Goal: Transaction & Acquisition: Purchase product/service

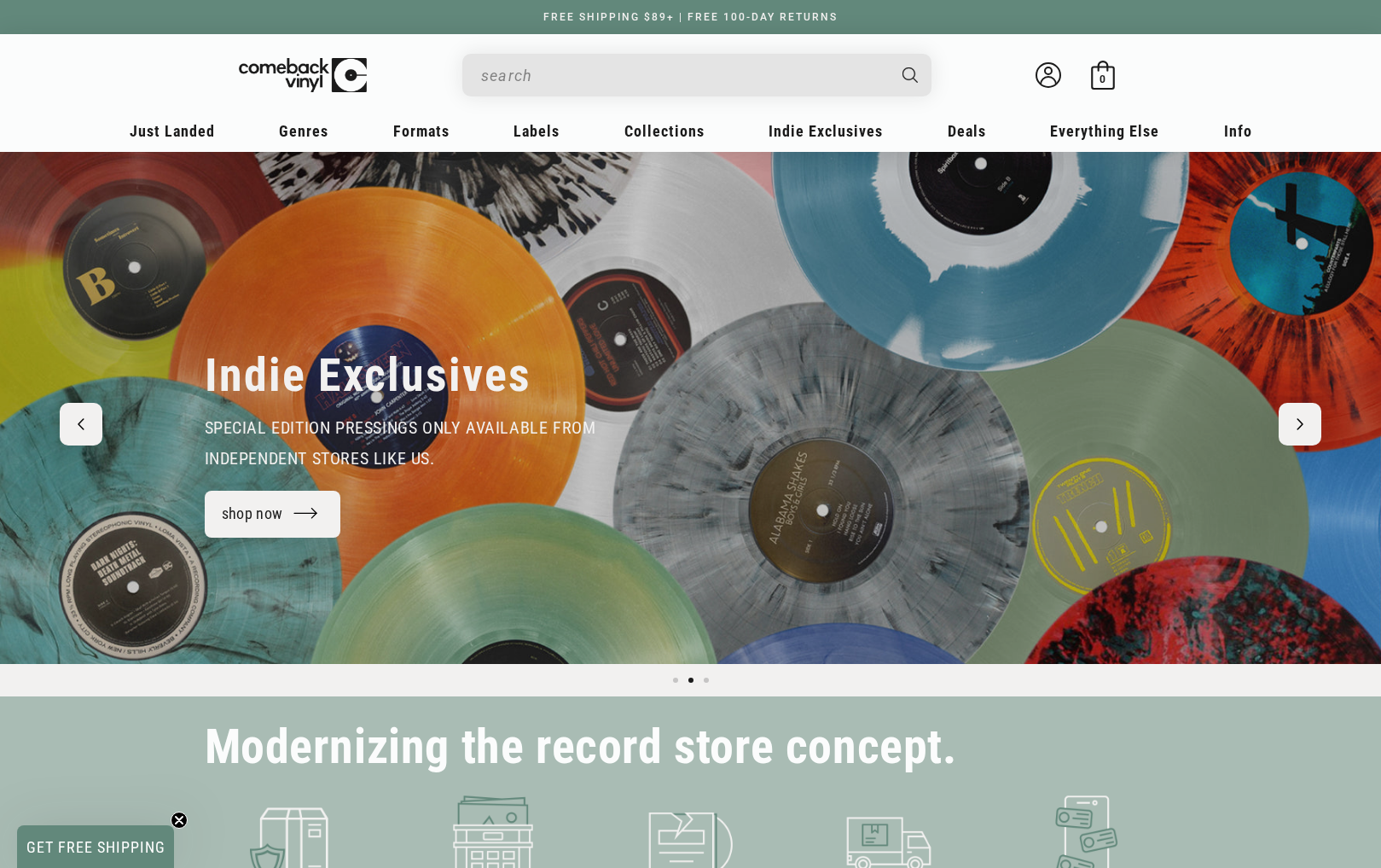
click at [701, 84] on input "Search" at bounding box center [683, 76] width 404 height 35
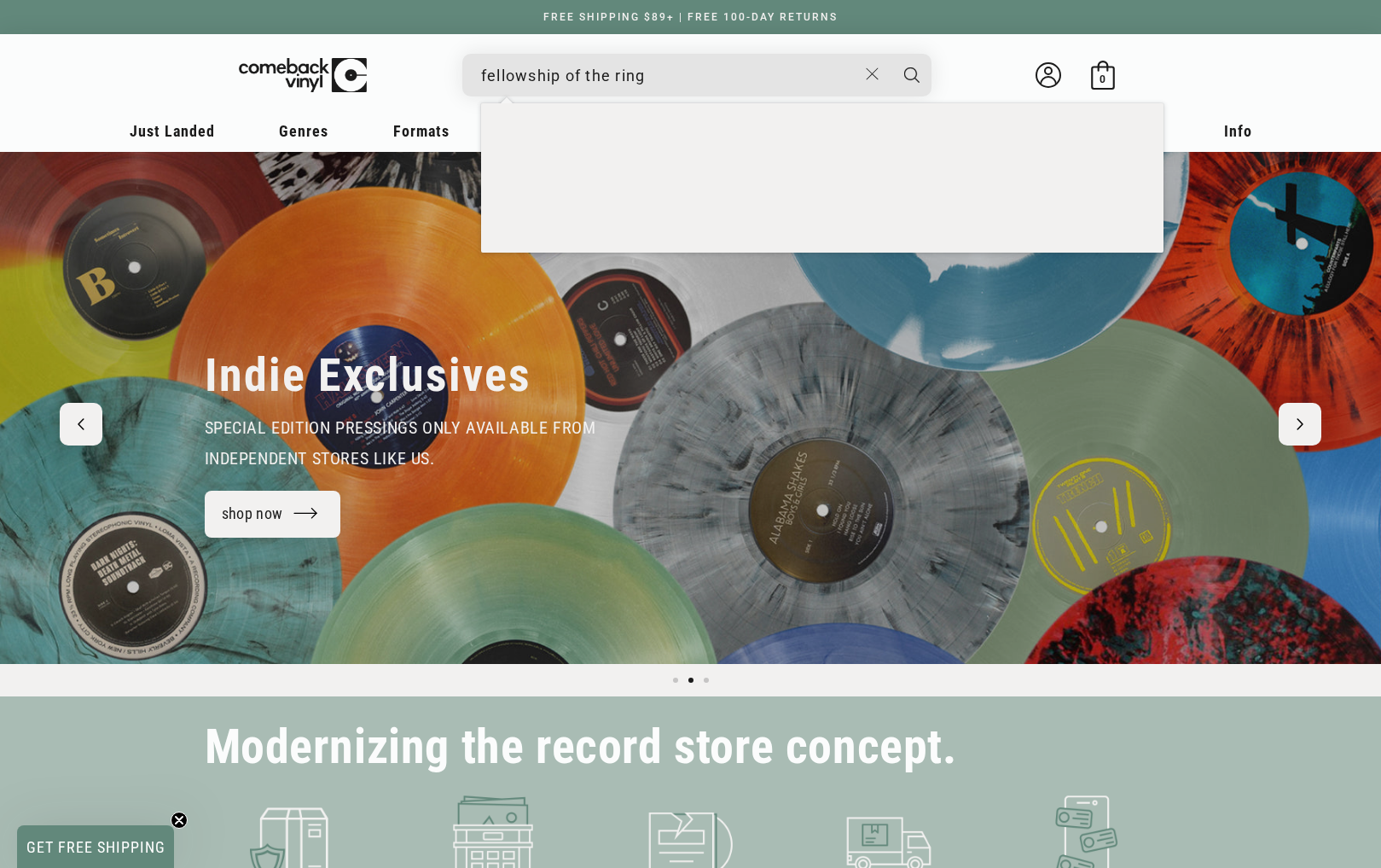
type input "fellowship of the ring"
click at [891, 54] on button "Search" at bounding box center [911, 75] width 42 height 42
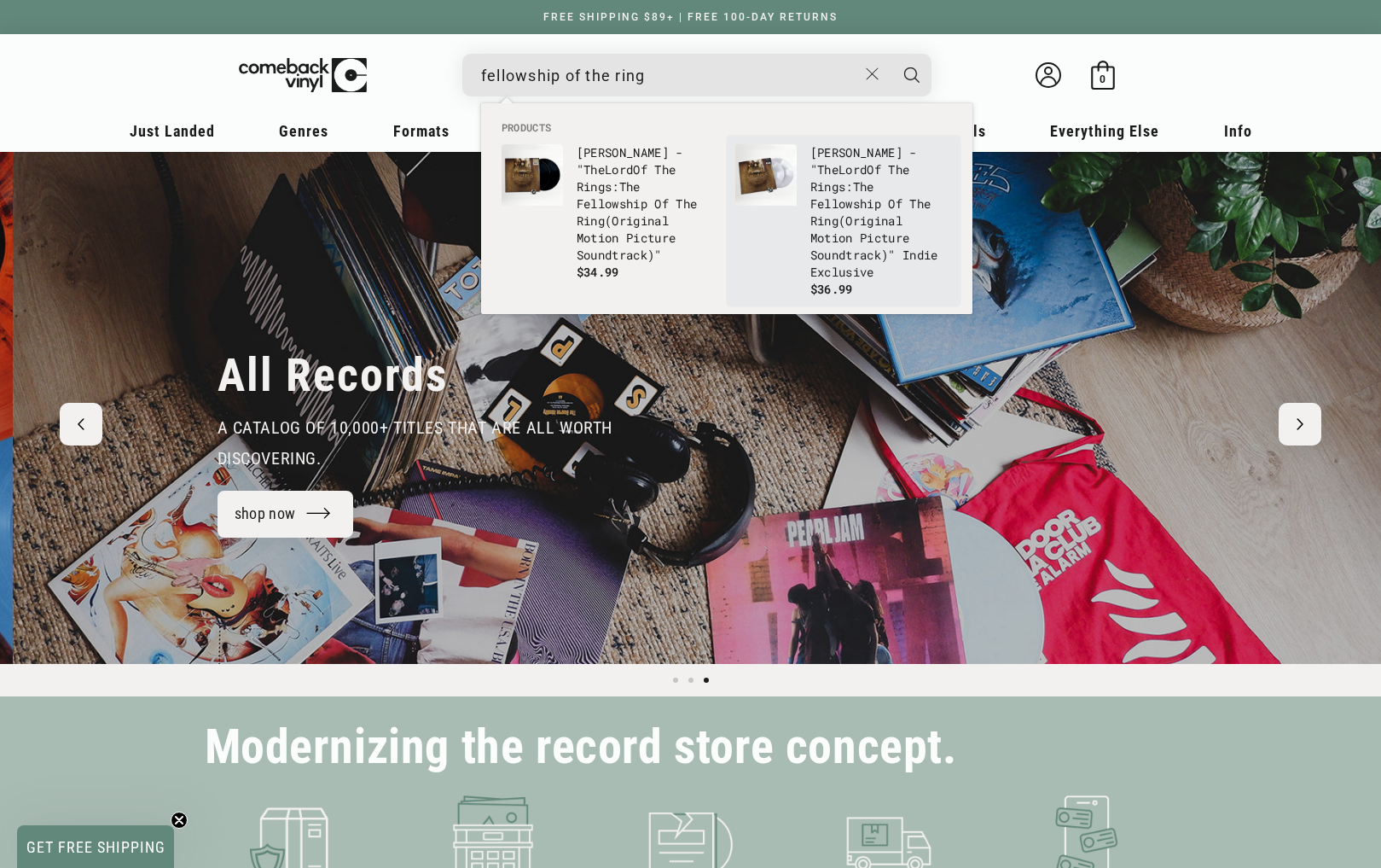
scroll to position [0, 2763]
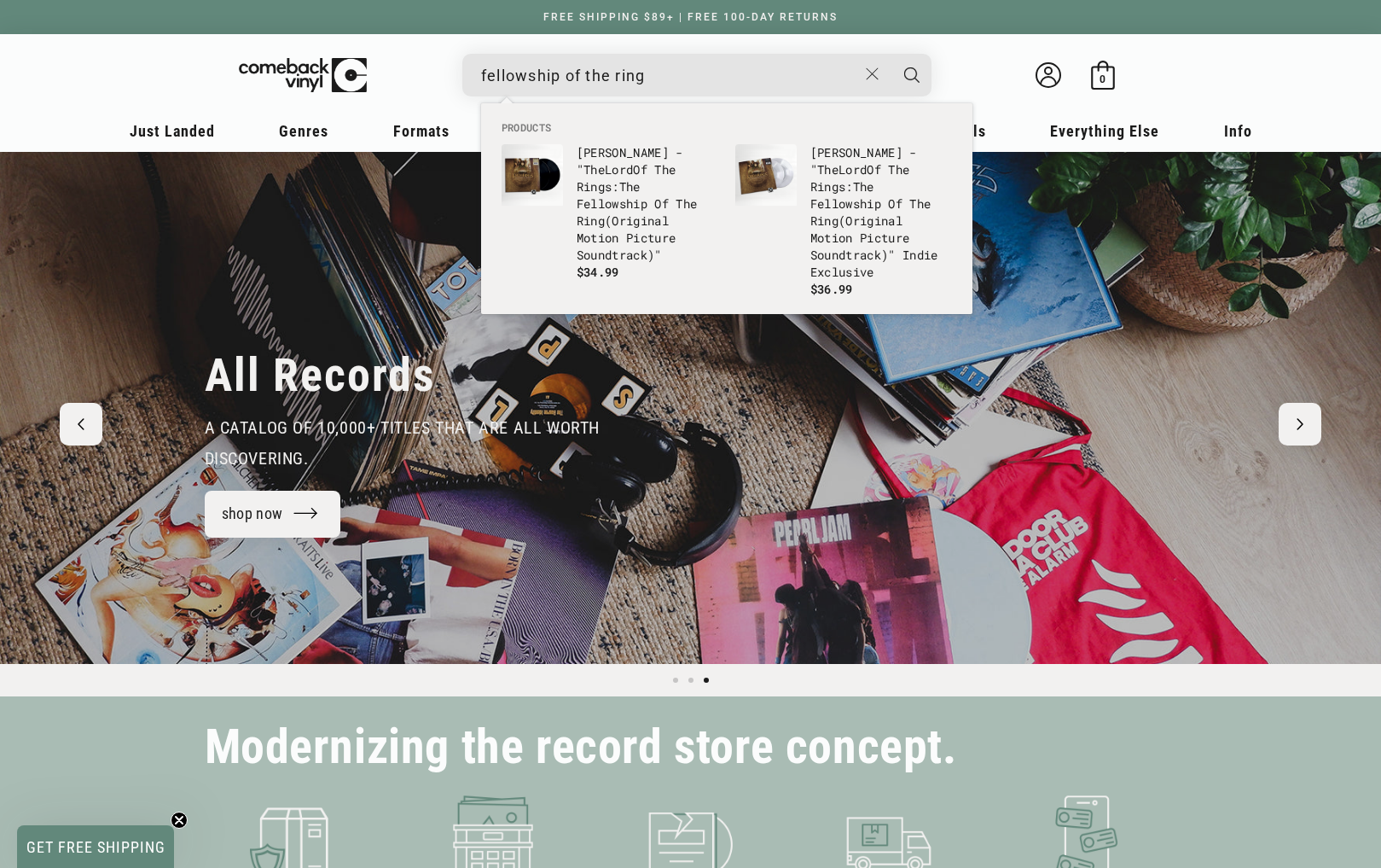
click at [745, 81] on input "fellowship of the ring" at bounding box center [669, 76] width 376 height 35
click at [891, 54] on button "Search" at bounding box center [911, 75] width 42 height 42
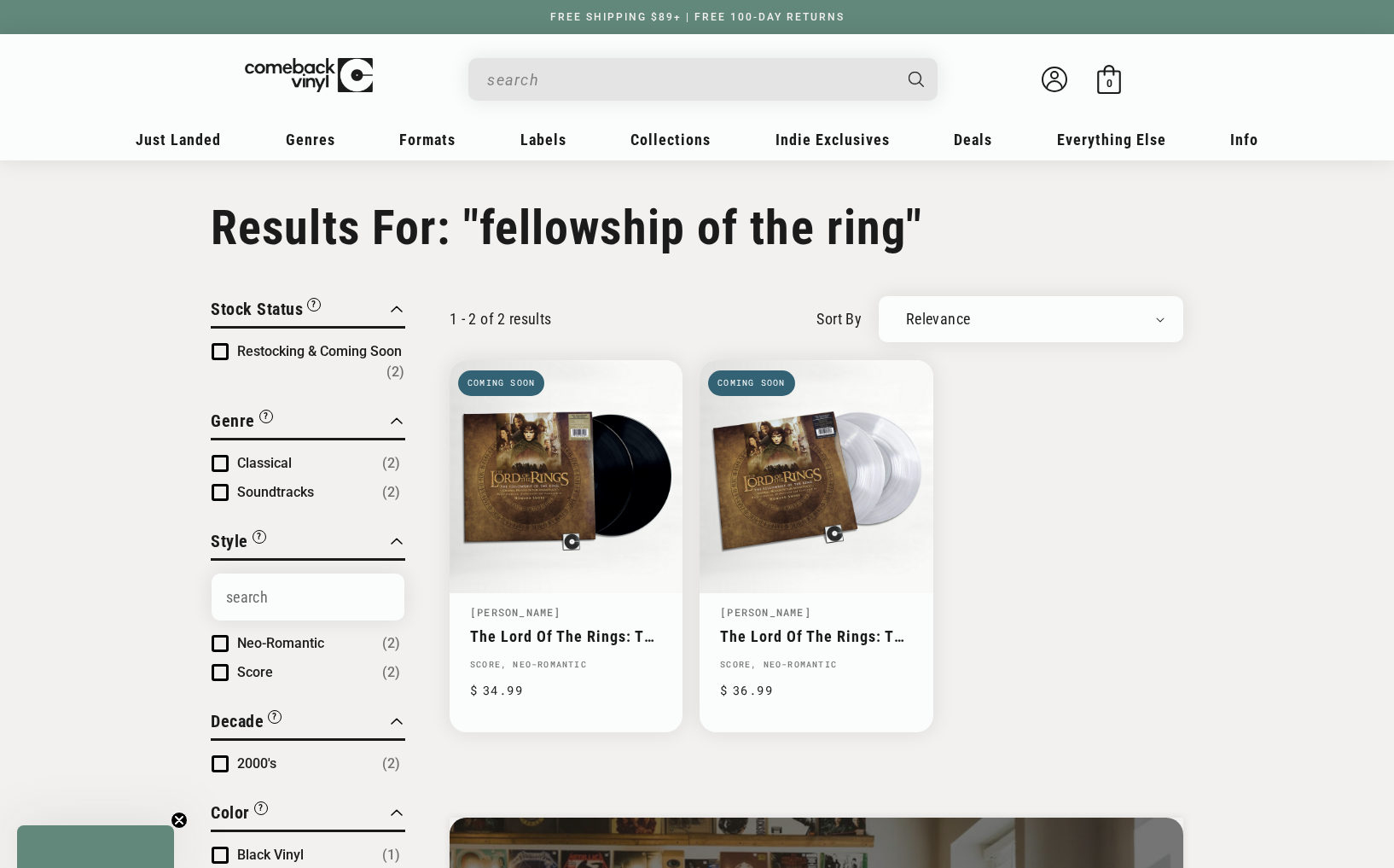
type input "fellowship of the ring"
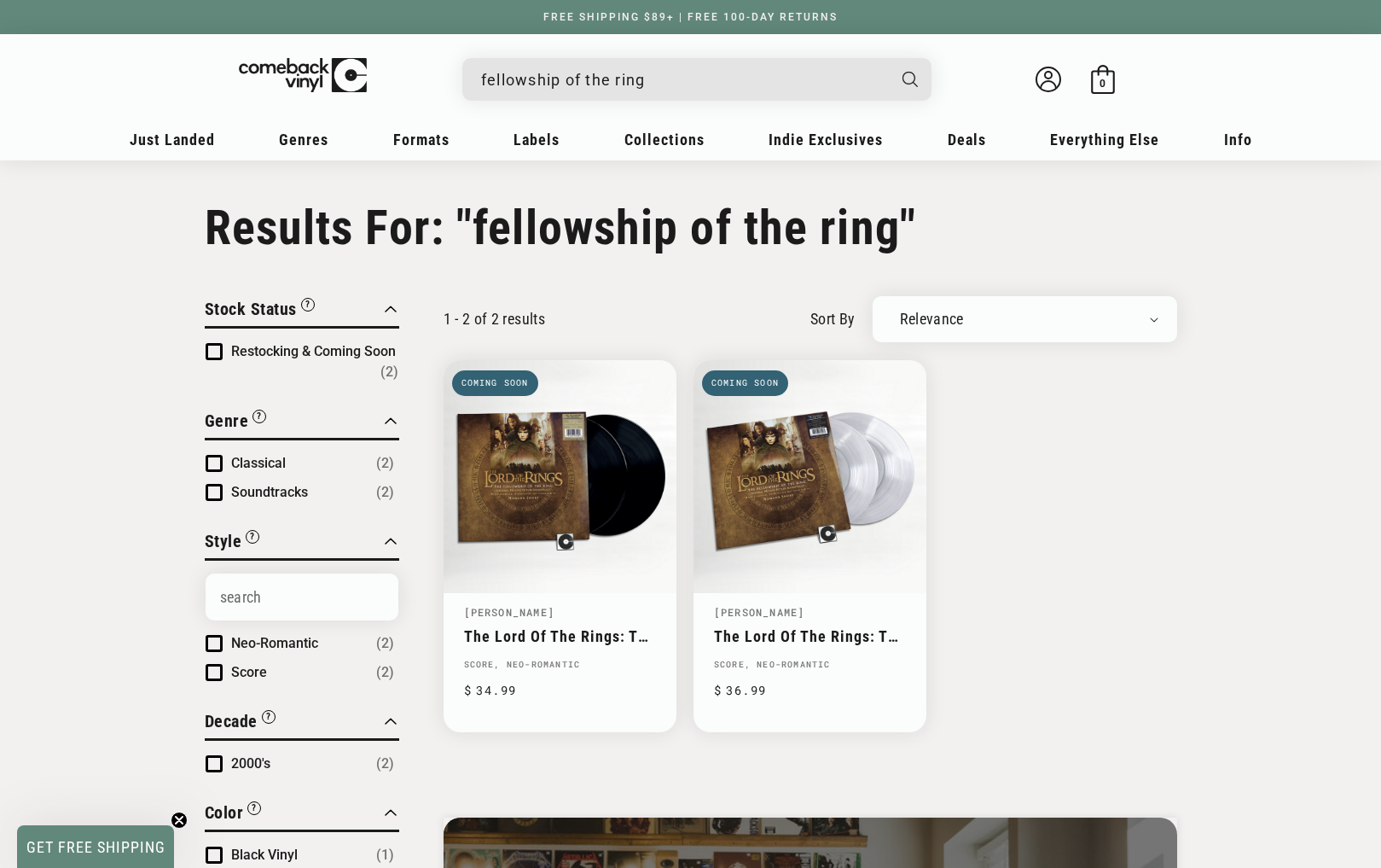
click at [1087, 528] on ul "The Lord Of The Rings: The Fellowship Of The Ring (Original Motion Picture Soun…" at bounding box center [810, 546] width 734 height 372
click at [817, 627] on link "The Lord Of The Rings: The Fellowship Of The Ring (Original Motion Picture Soun…" at bounding box center [810, 636] width 192 height 18
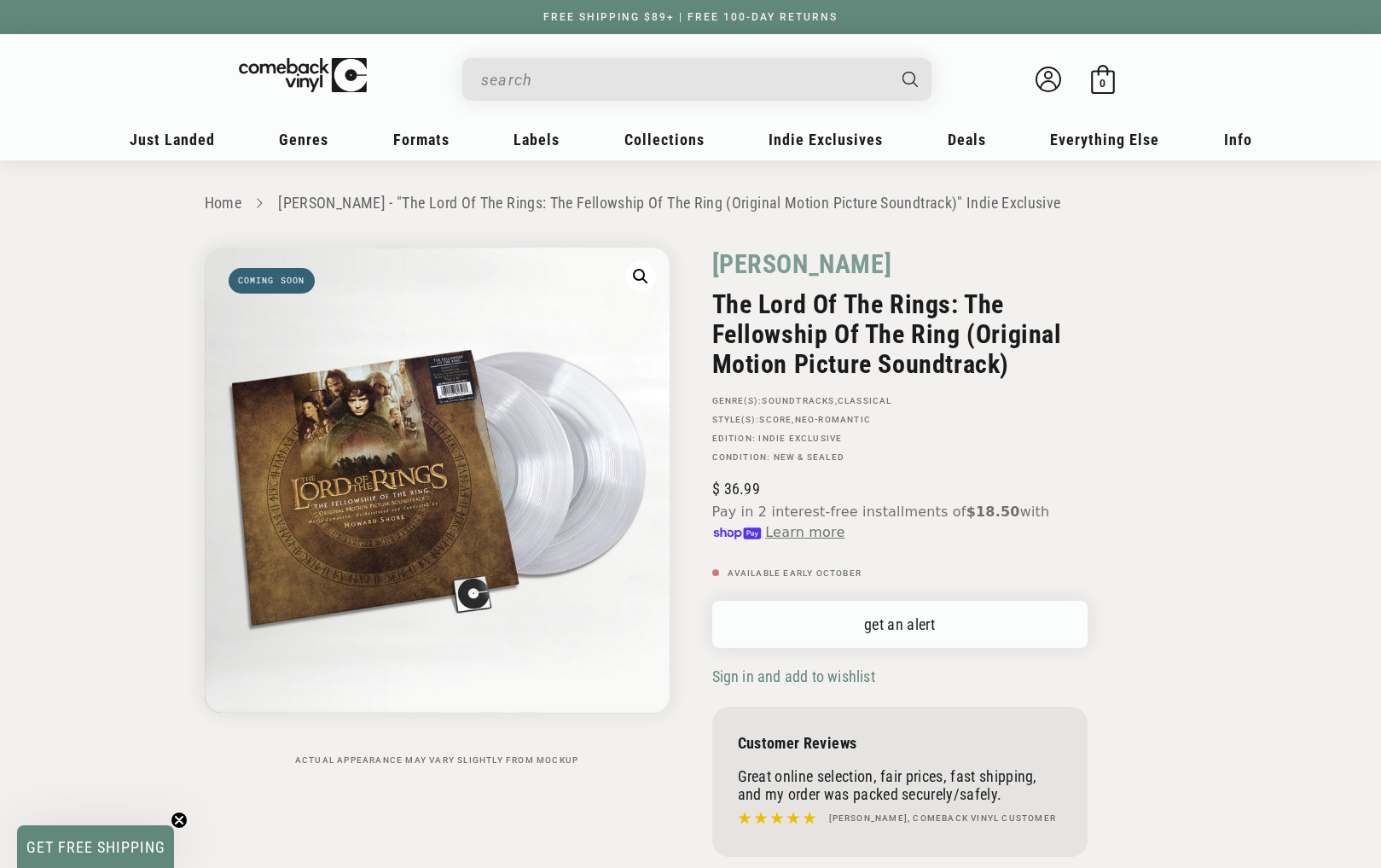
click at [922, 621] on link "get an alert" at bounding box center [900, 624] width 375 height 47
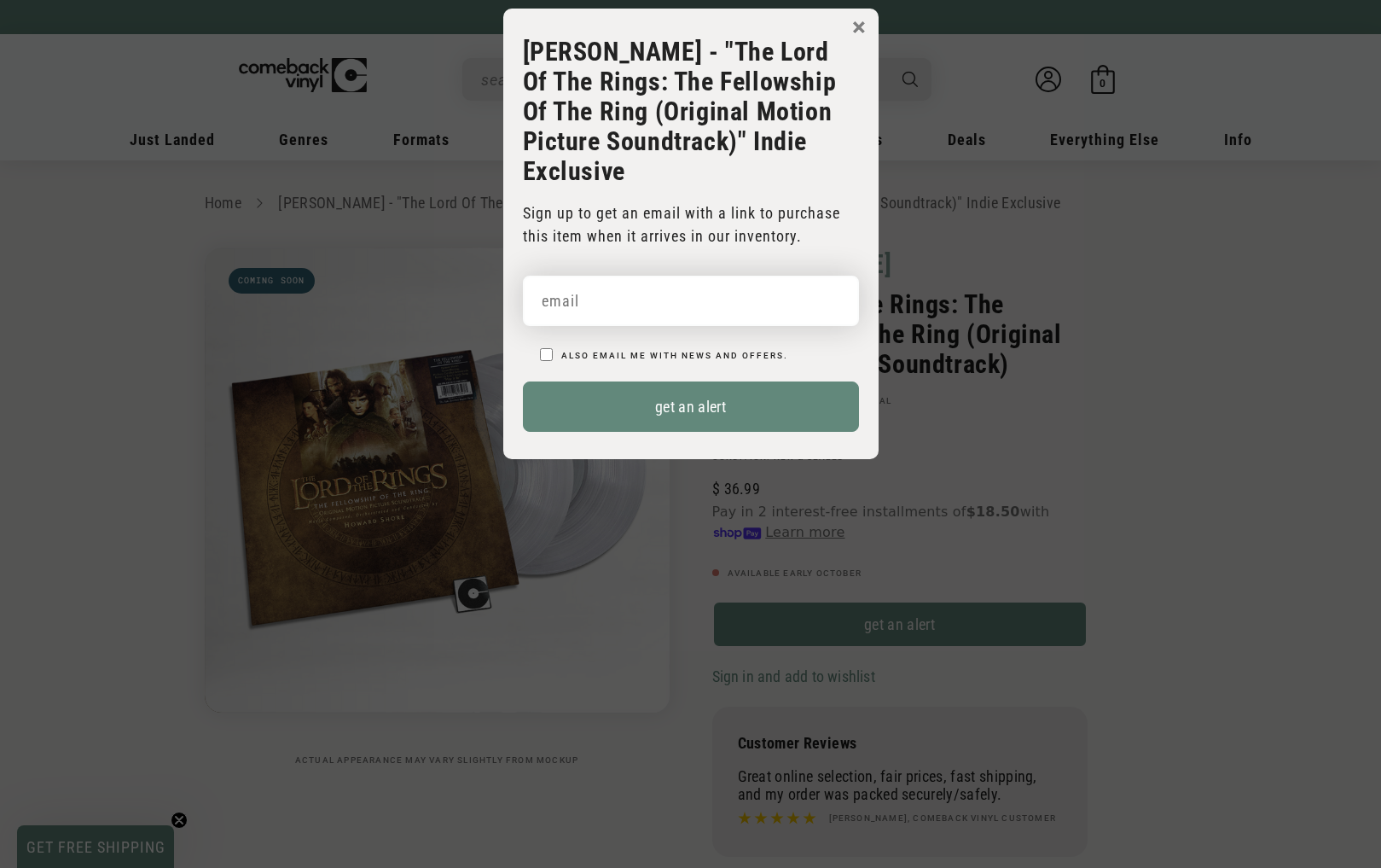
click at [662, 305] on input "email" at bounding box center [691, 300] width 336 height 50
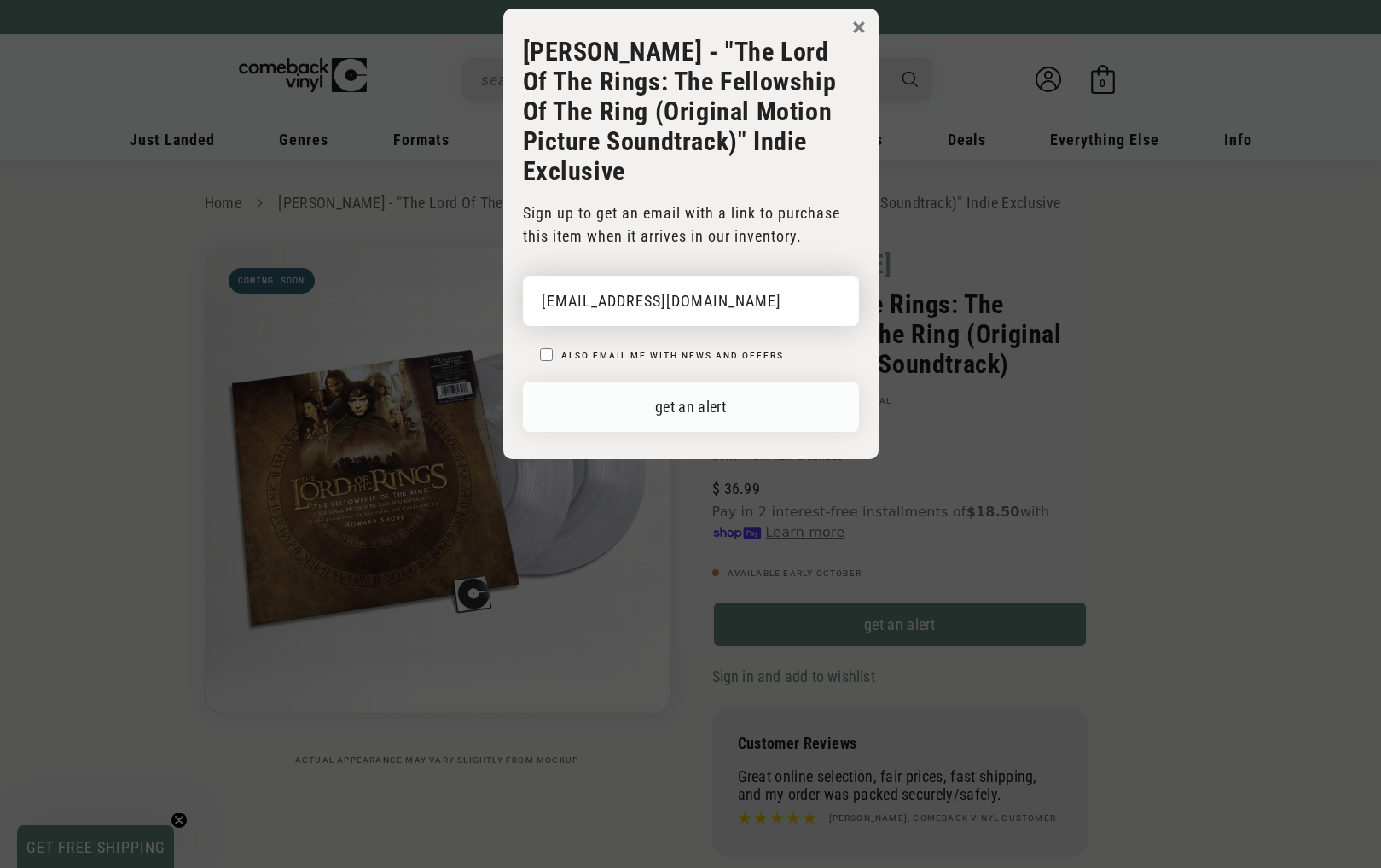
type input "corneliustgunn@gmail.com"
click at [678, 410] on button "get an alert" at bounding box center [691, 406] width 336 height 50
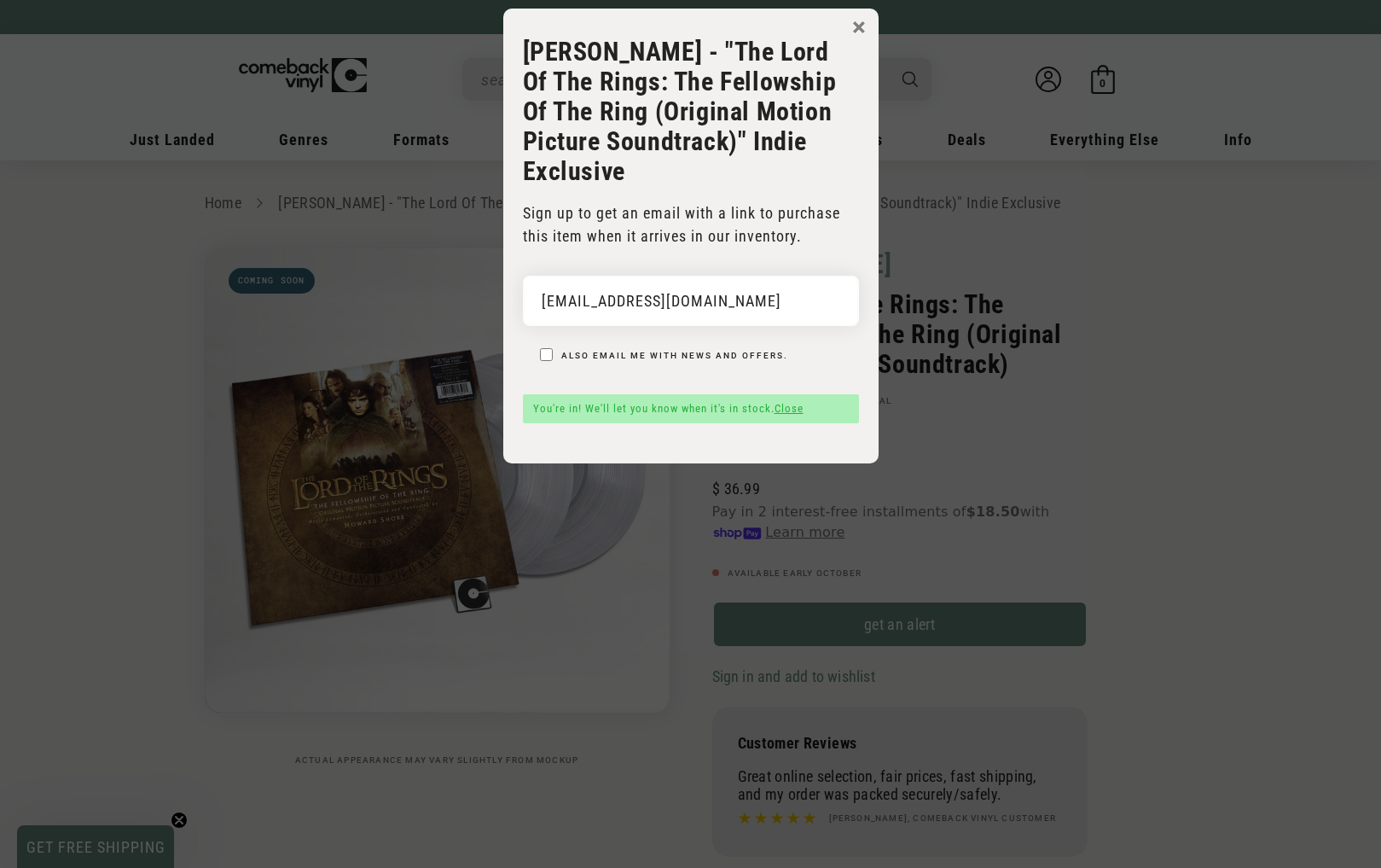
click at [790, 409] on link "Close" at bounding box center [789, 408] width 29 height 13
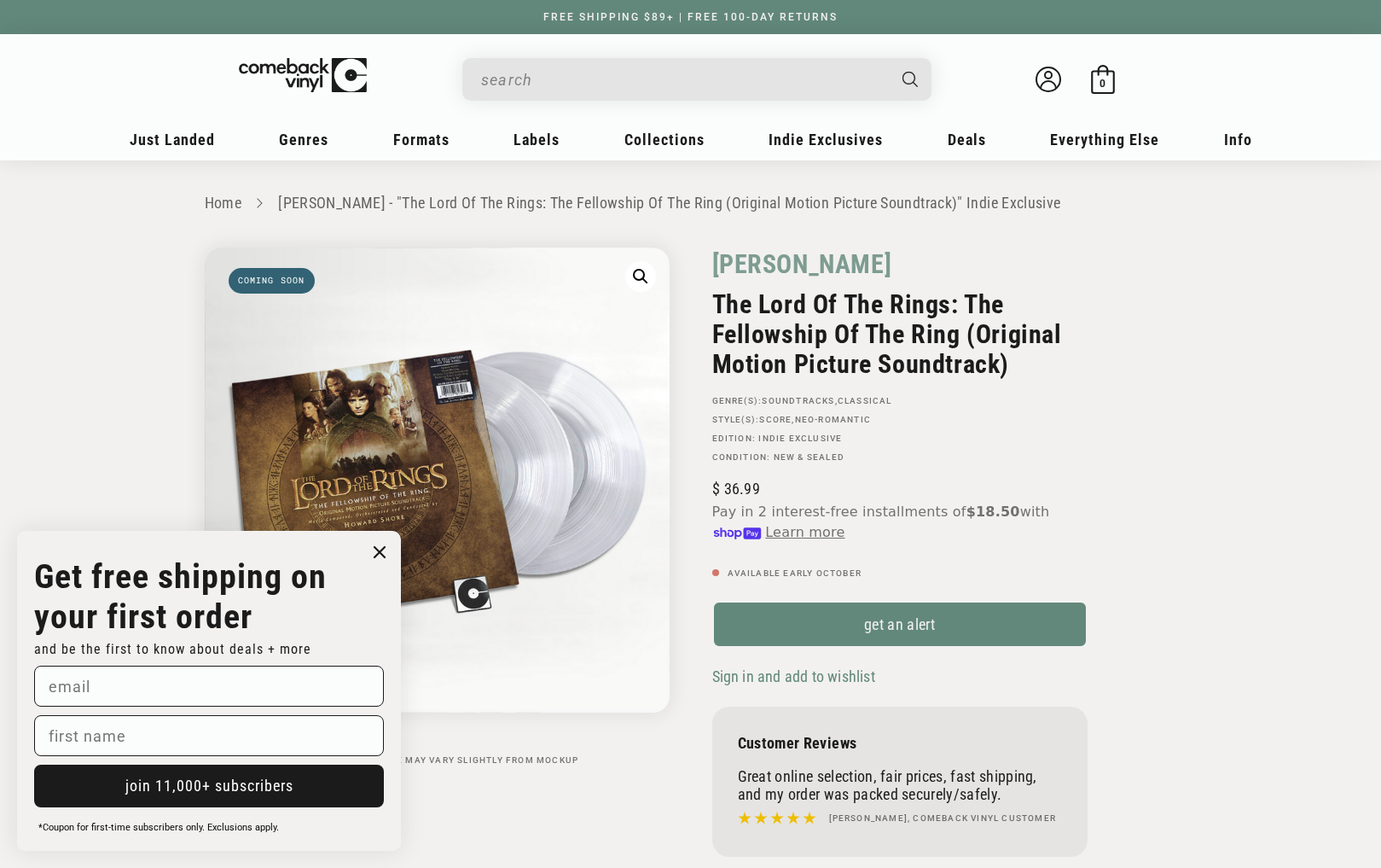
click at [381, 549] on icon "Close dialog" at bounding box center [379, 551] width 10 height 10
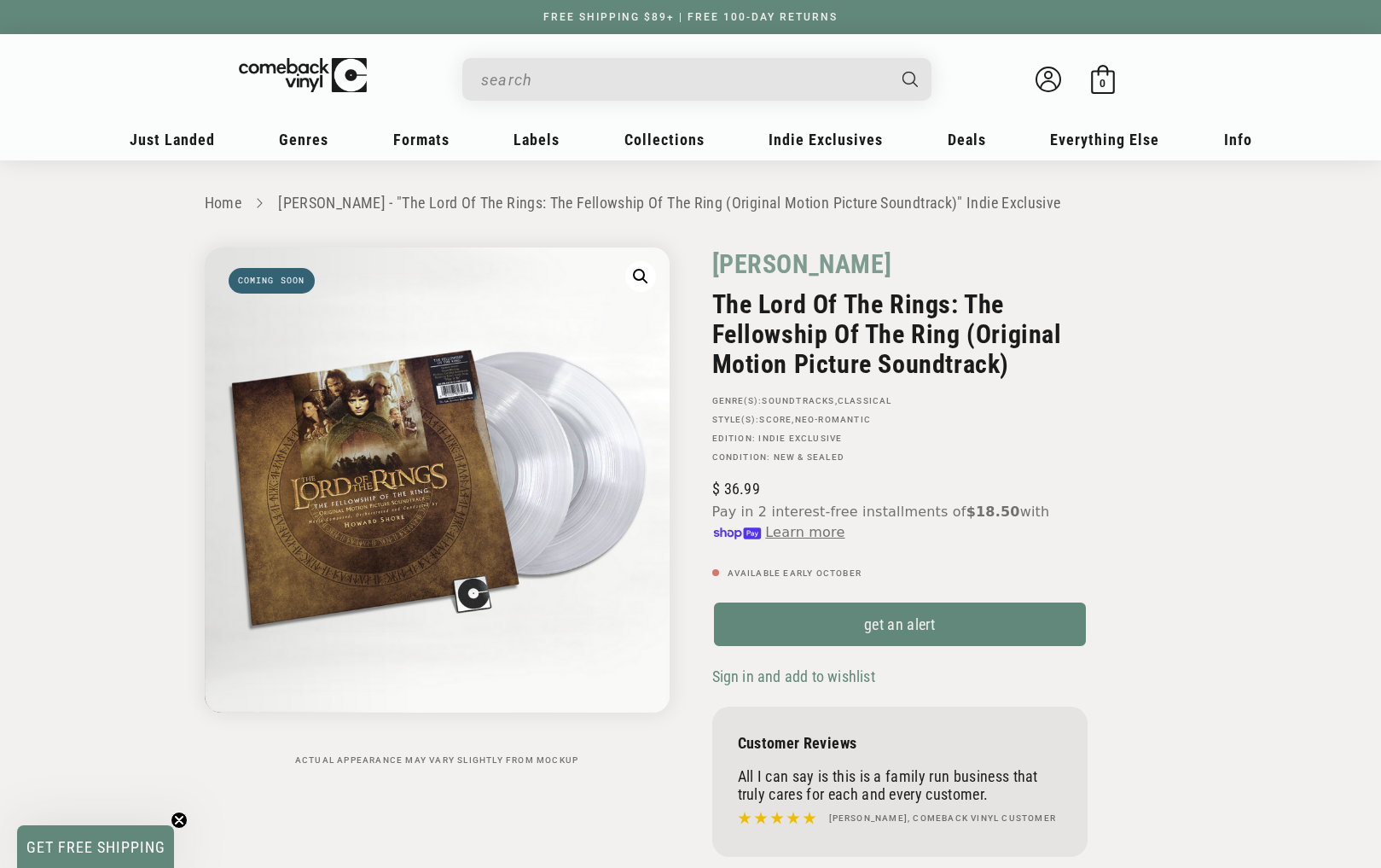
click at [687, 79] on input "When autocomplete results are available use up and down arrows to review and en…" at bounding box center [683, 80] width 404 height 35
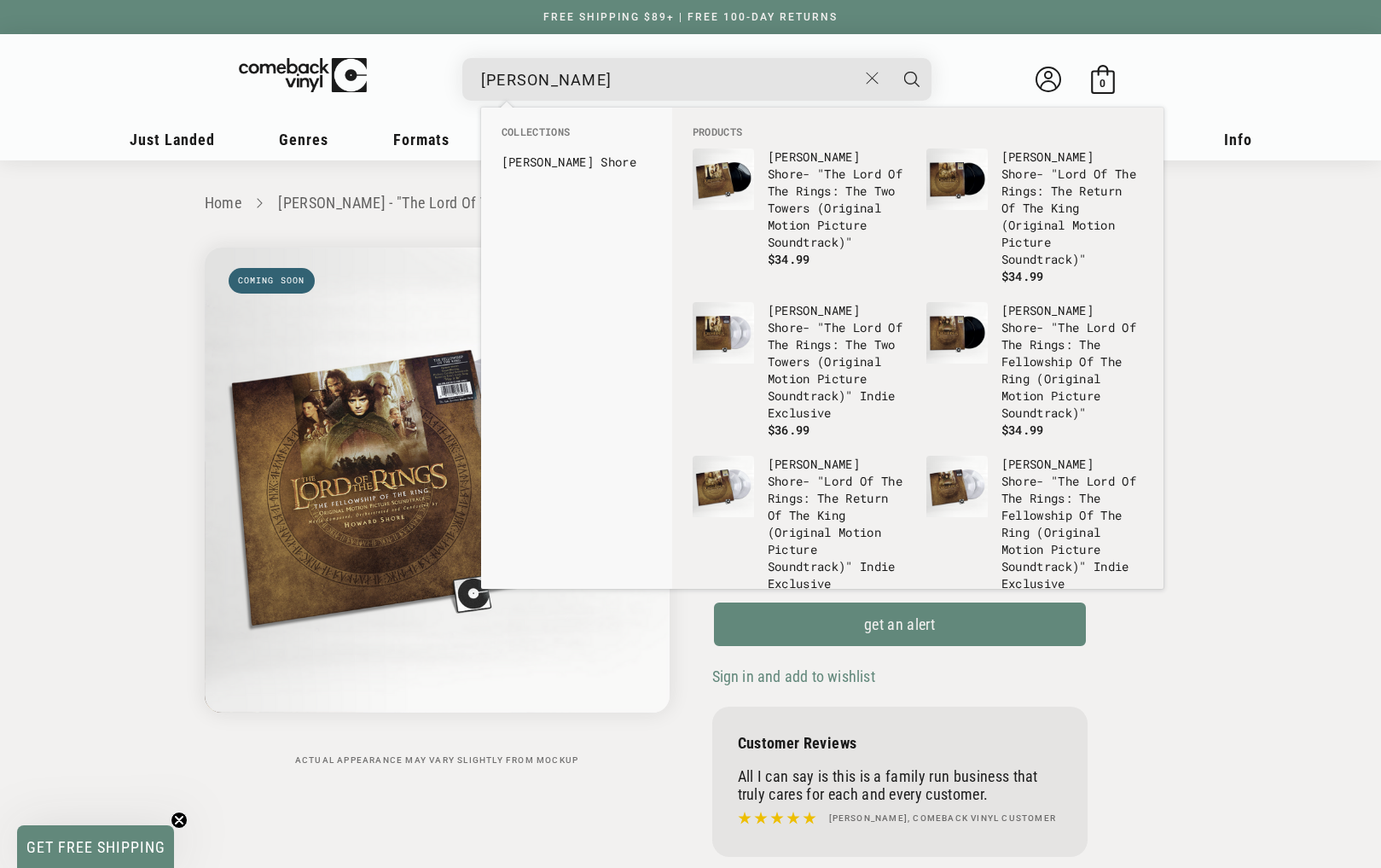
type input "howard shore"
click at [891, 58] on button "Search" at bounding box center [911, 79] width 42 height 42
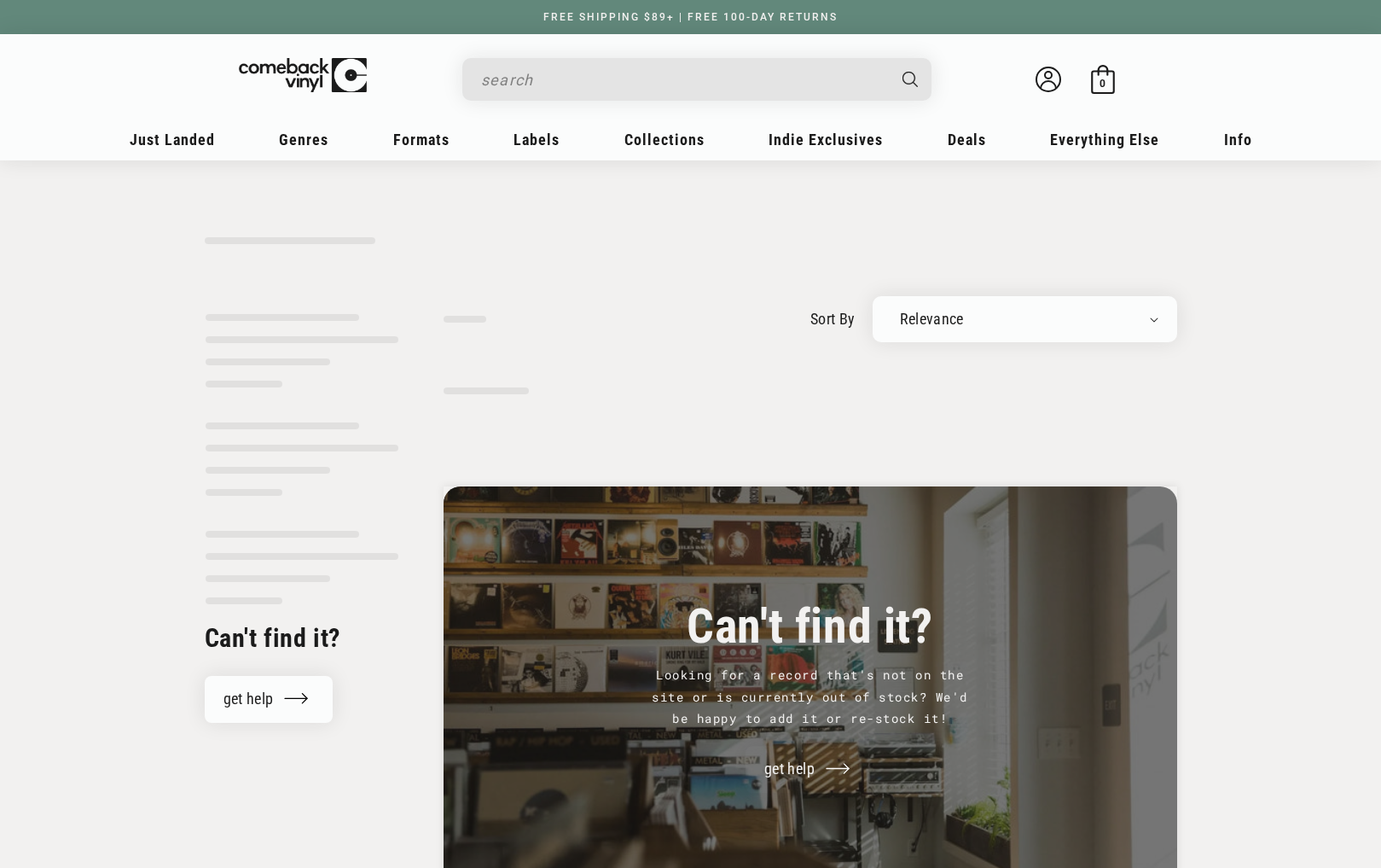
type input "[PERSON_NAME]"
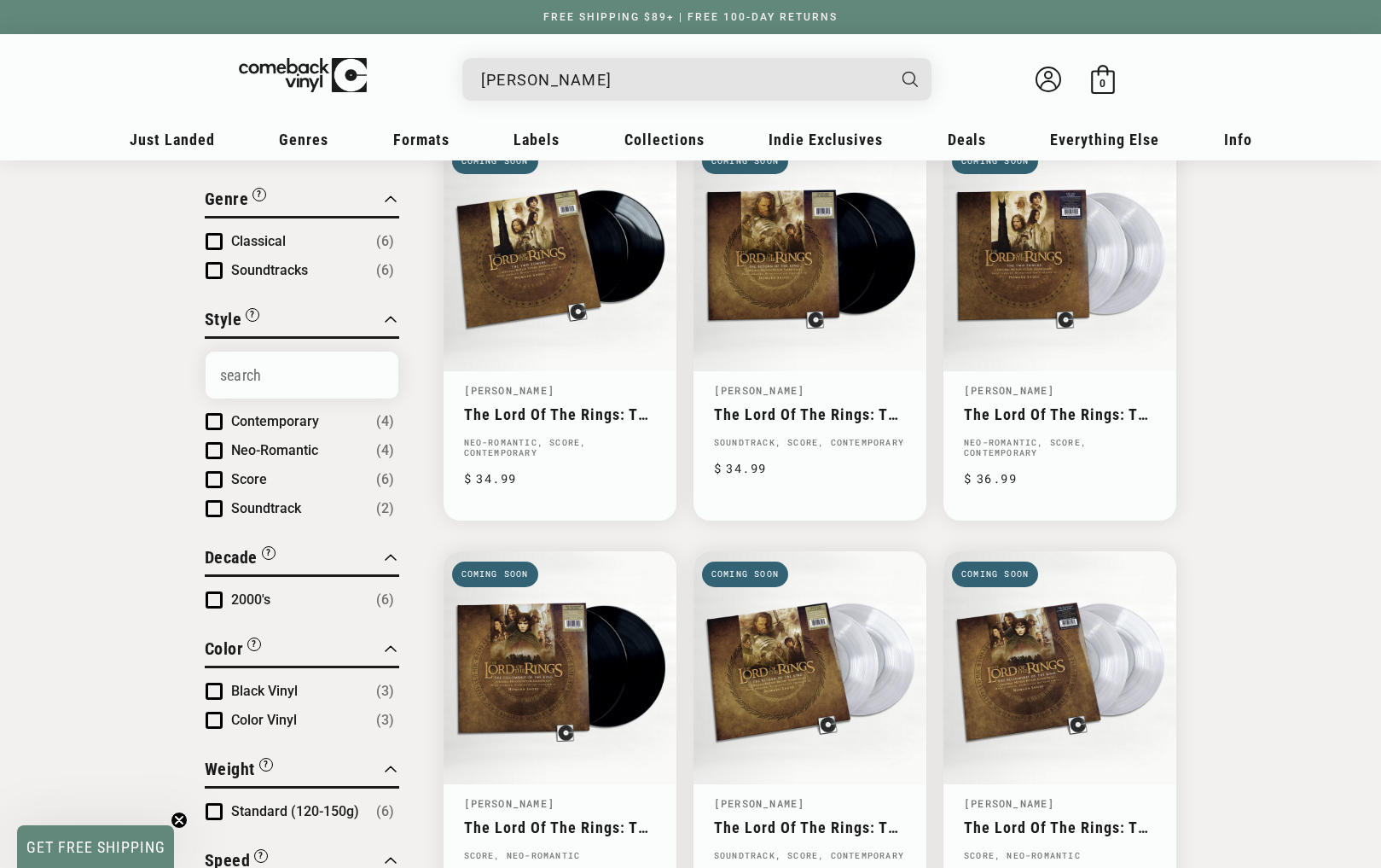
scroll to position [256, 0]
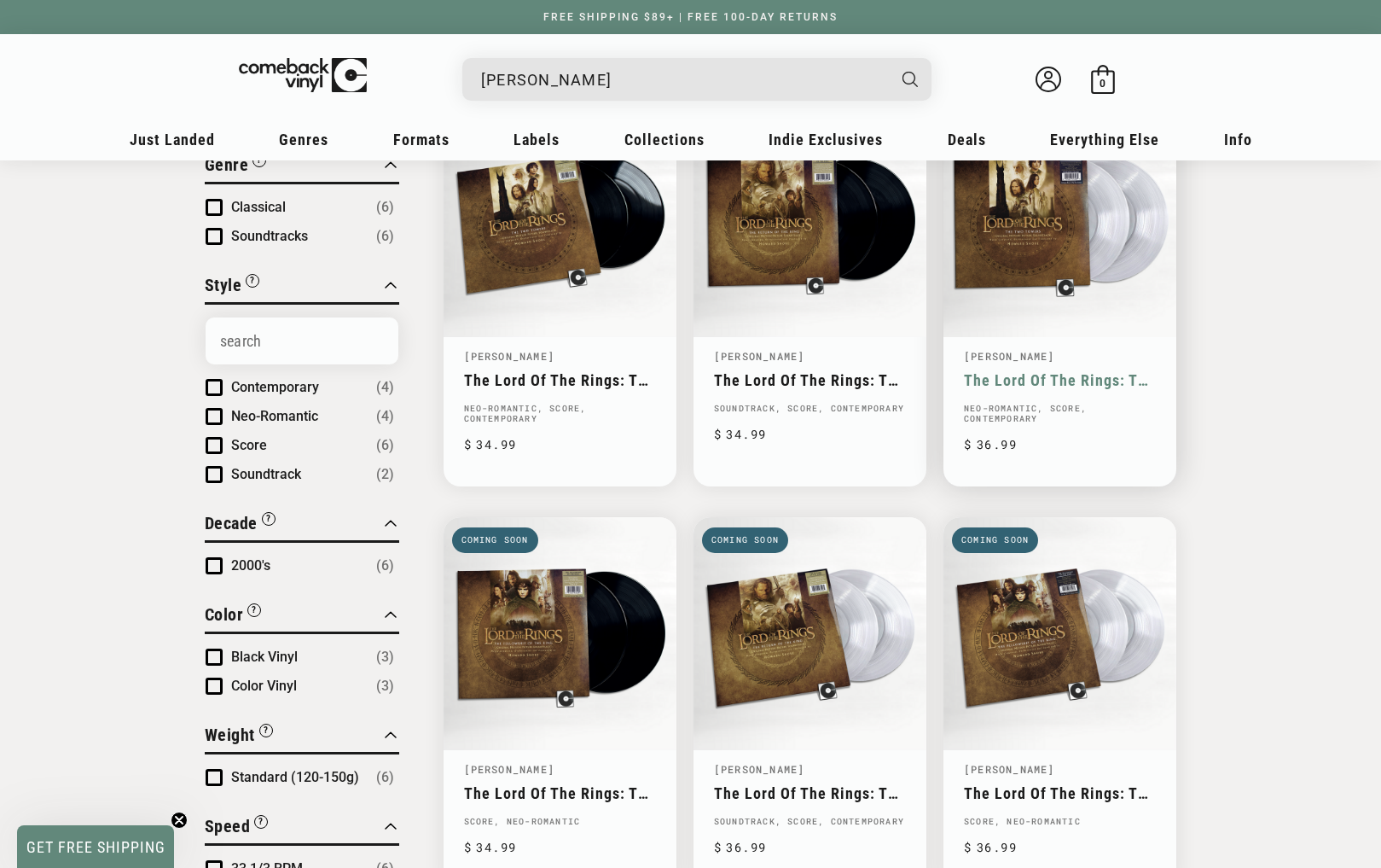
click at [1033, 372] on link "The Lord Of The Rings: The Two Towers (Original Motion Picture Soundtrack)" at bounding box center [1060, 380] width 192 height 18
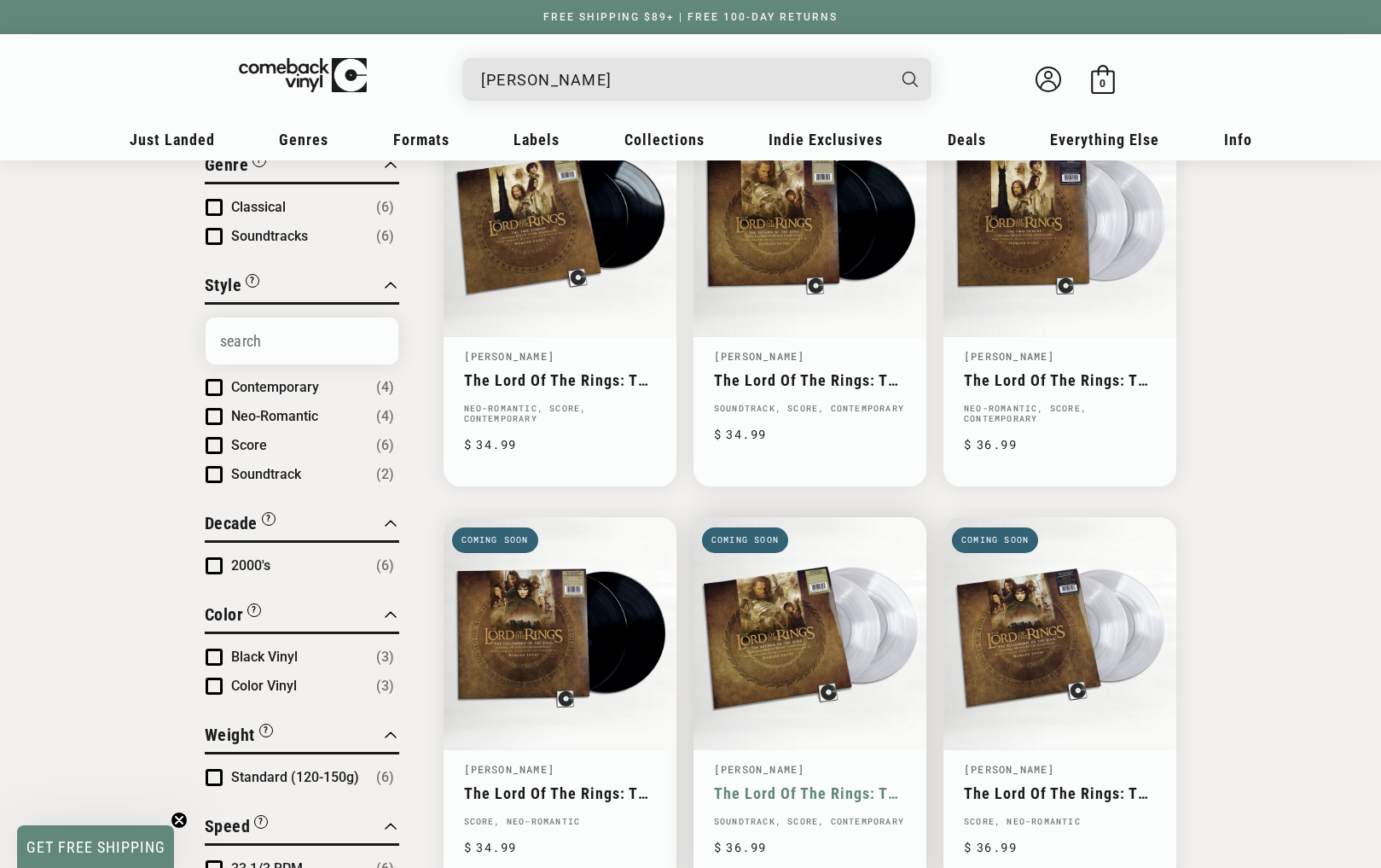
click at [800, 784] on link "The Lord Of The Rings: The Return Of The King (Original Motion Picture Soundtra…" at bounding box center [810, 793] width 192 height 18
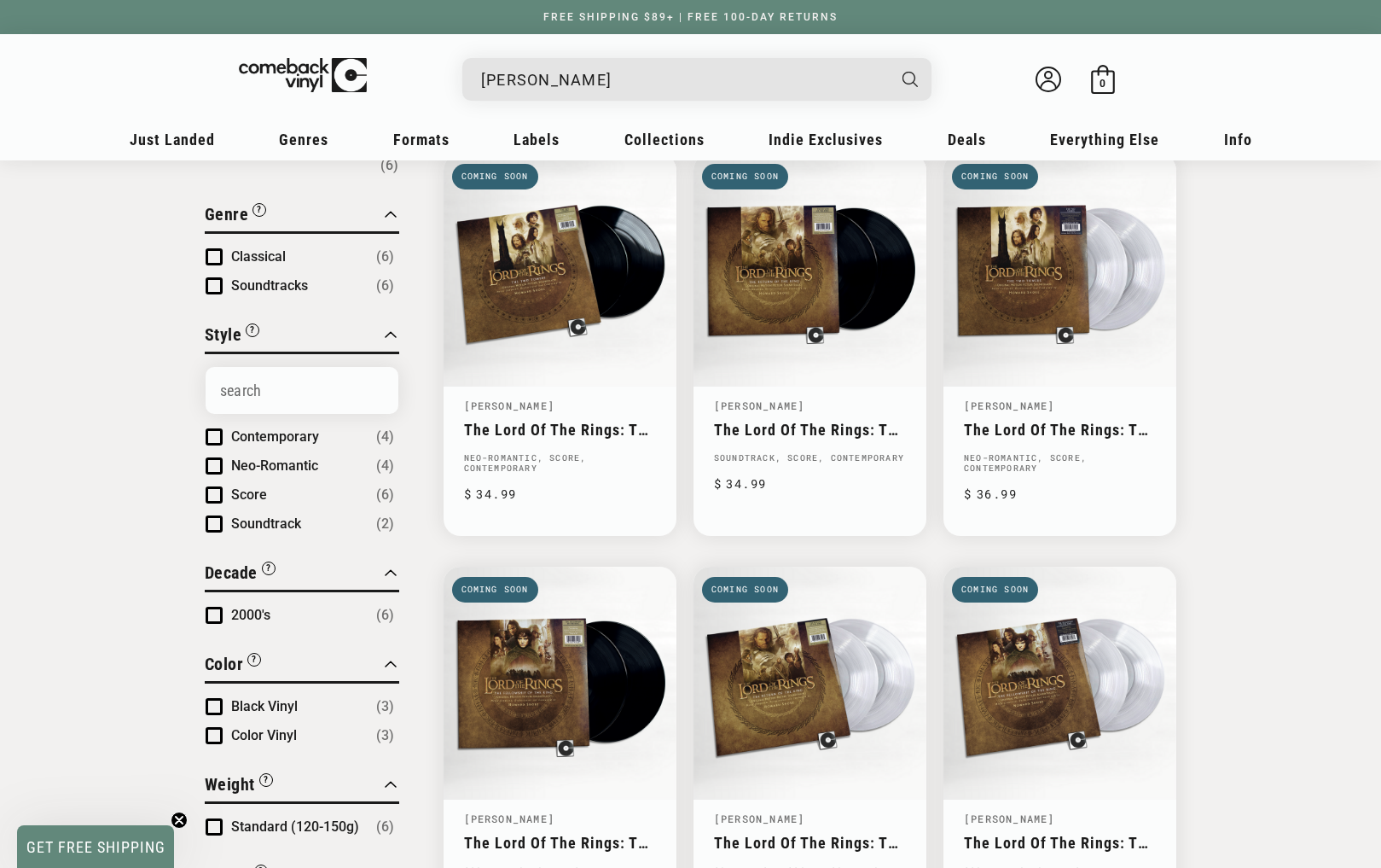
scroll to position [256, 0]
